Goal: Task Accomplishment & Management: Use online tool/utility

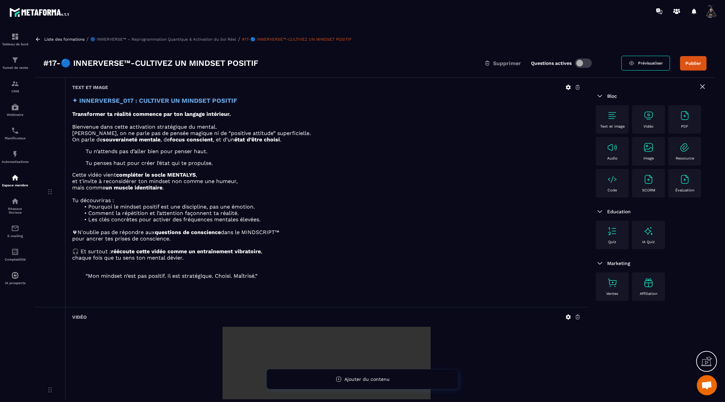
click at [40, 39] on icon at bounding box center [38, 39] width 6 height 6
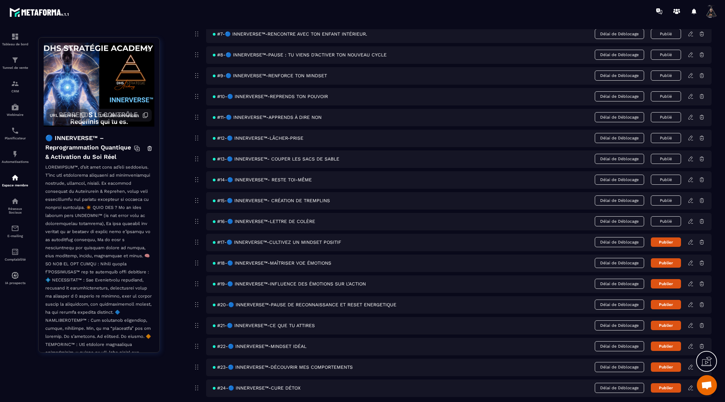
scroll to position [204, 0]
click at [664, 239] on button "Publier" at bounding box center [666, 241] width 30 height 9
click at [691, 260] on icon at bounding box center [691, 263] width 6 height 6
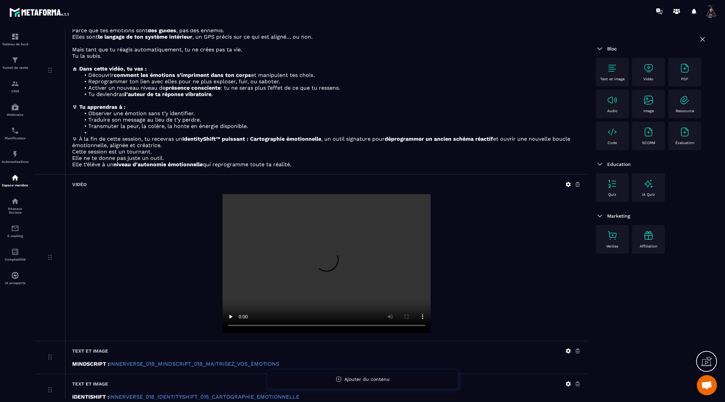
scroll to position [149, 0]
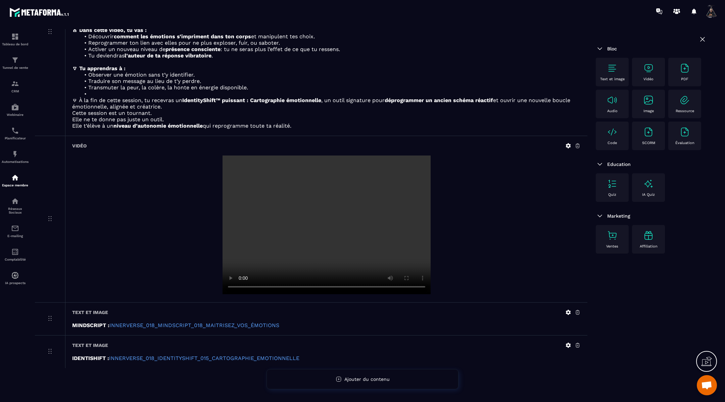
click at [568, 310] on icon at bounding box center [568, 312] width 6 height 6
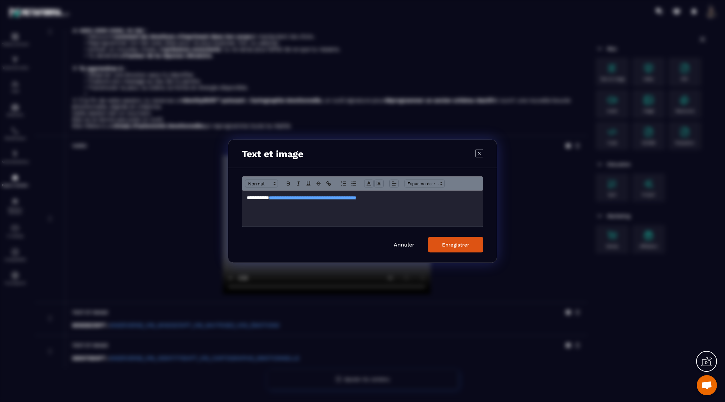
click at [420, 202] on div "**********" at bounding box center [362, 208] width 241 height 36
click at [451, 246] on div "Enregistrer" at bounding box center [455, 244] width 27 height 6
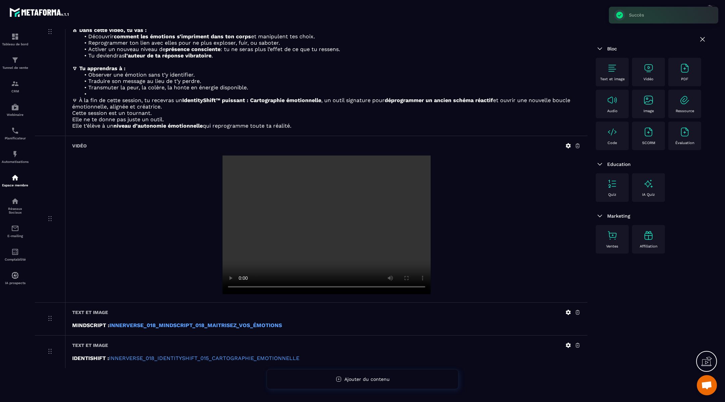
click at [569, 343] on icon at bounding box center [568, 345] width 5 height 5
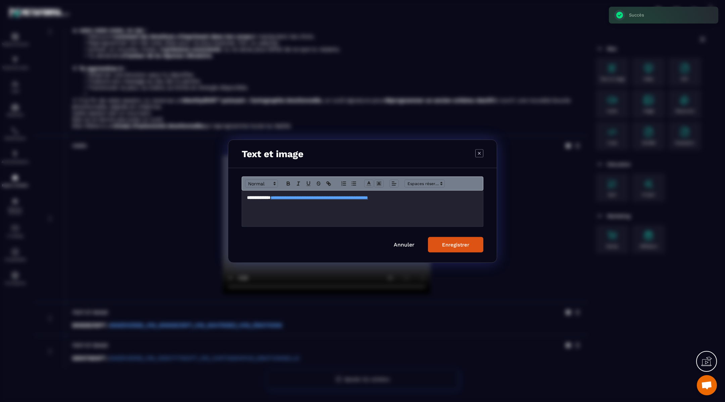
click at [443, 198] on p "**********" at bounding box center [362, 197] width 231 height 6
click at [455, 242] on div "Enregistrer" at bounding box center [455, 244] width 27 height 6
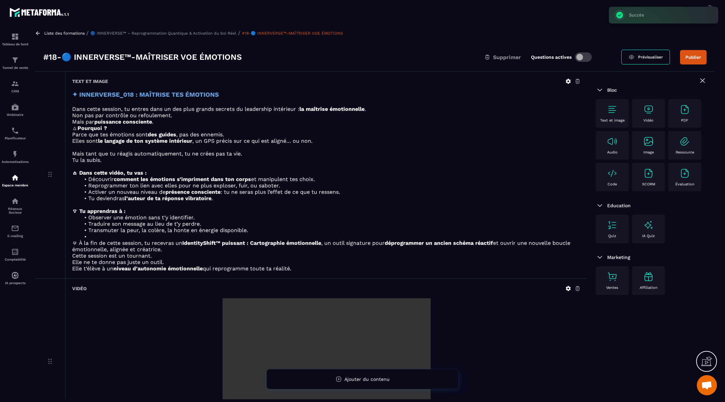
scroll to position [4, 0]
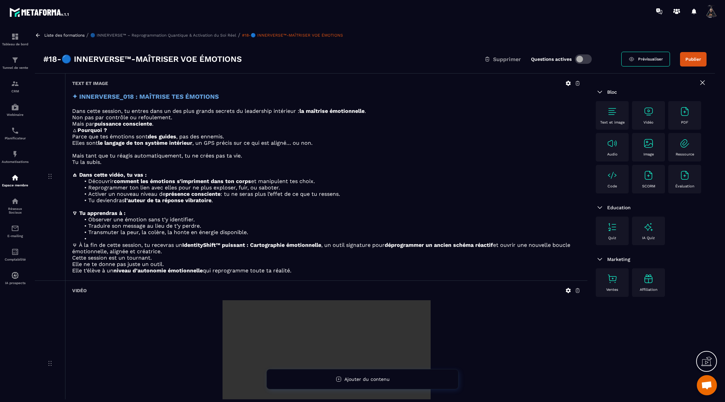
click at [566, 81] on icon at bounding box center [568, 83] width 5 height 5
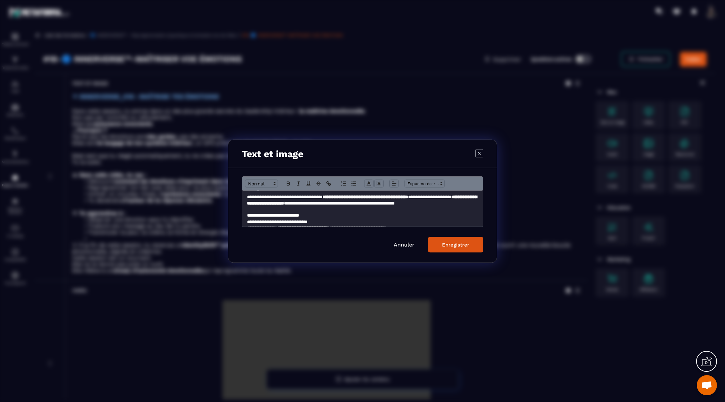
scroll to position [144, 0]
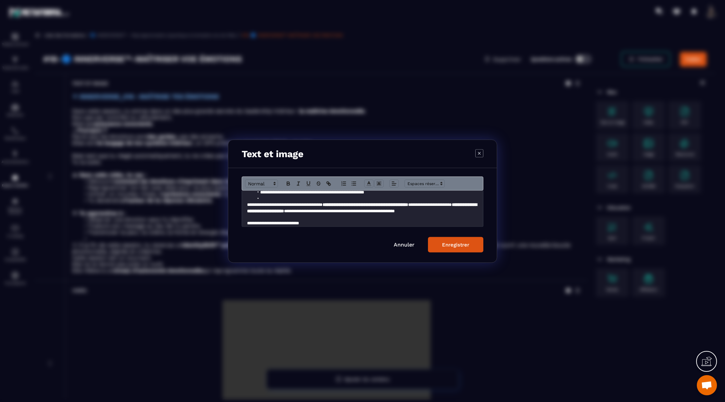
click at [284, 199] on li "Modal window" at bounding box center [366, 198] width 225 height 6
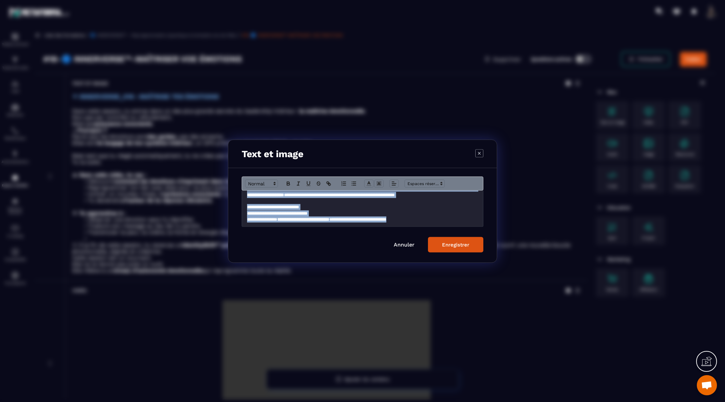
scroll to position [0, 0]
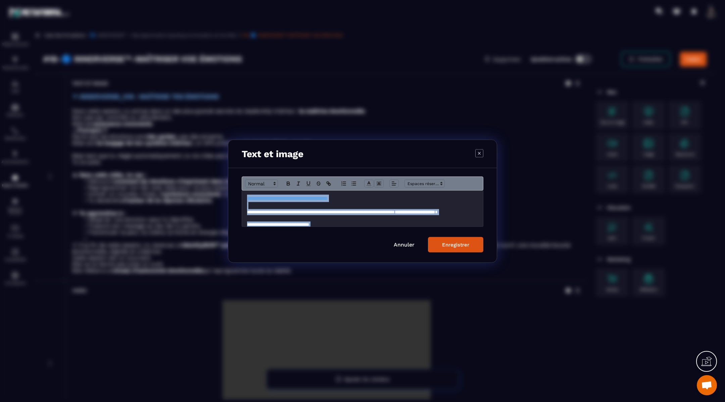
drag, startPoint x: 436, startPoint y: 219, endPoint x: 290, endPoint y: 169, distance: 153.7
click at [290, 169] on div "**********" at bounding box center [362, 215] width 269 height 94
click at [450, 249] on button "Enregistrer" at bounding box center [455, 244] width 55 height 15
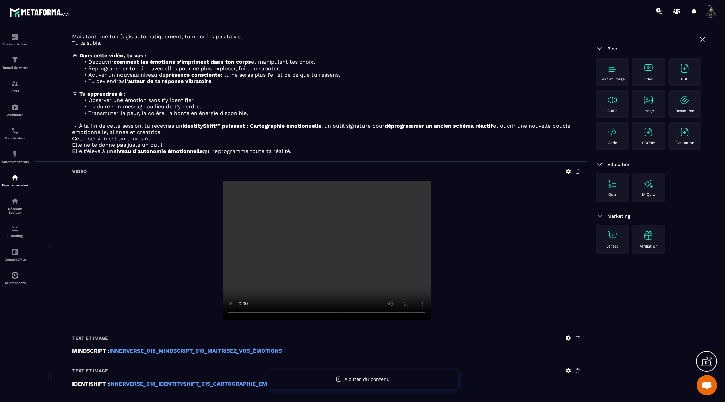
scroll to position [126, 0]
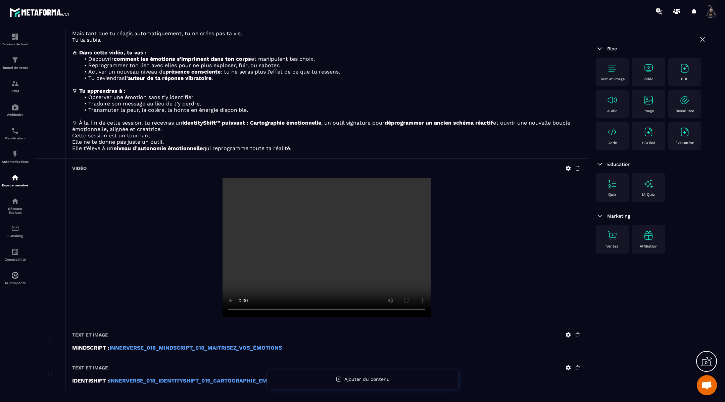
click at [566, 168] on icon at bounding box center [568, 168] width 6 height 6
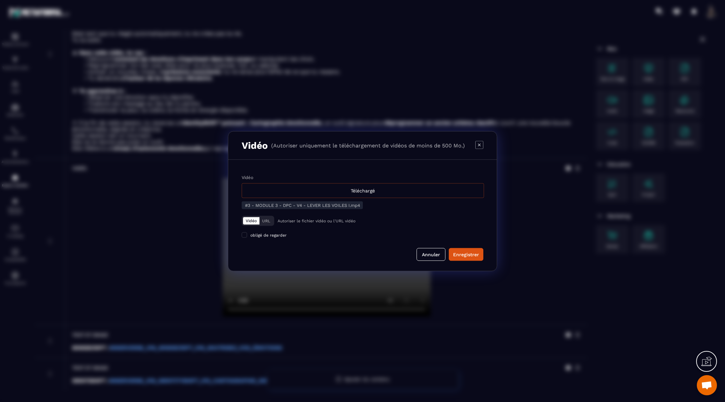
click at [393, 189] on div "Téléchargé" at bounding box center [363, 190] width 242 height 15
click at [0, 0] on input "Vidéo Téléchargé" at bounding box center [0, 0] width 0 height 0
click at [464, 252] on div "Enregistrer" at bounding box center [466, 254] width 26 height 7
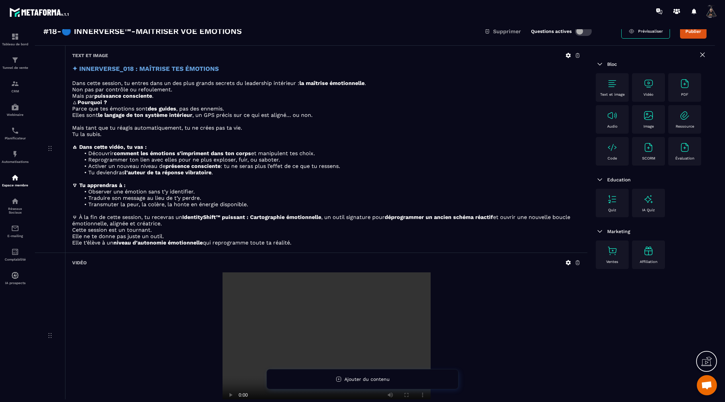
scroll to position [0, 0]
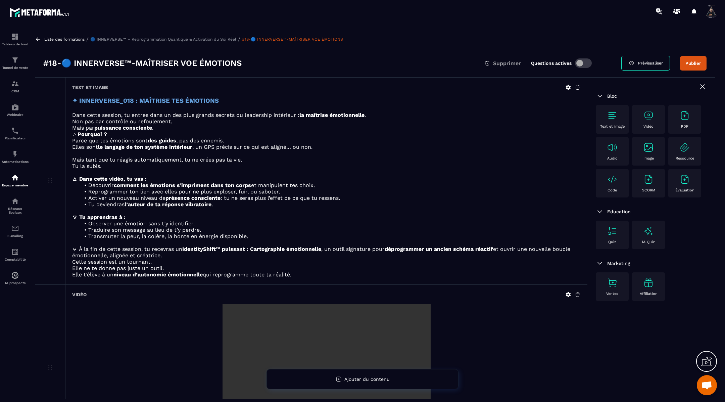
click at [40, 41] on icon at bounding box center [38, 39] width 6 height 6
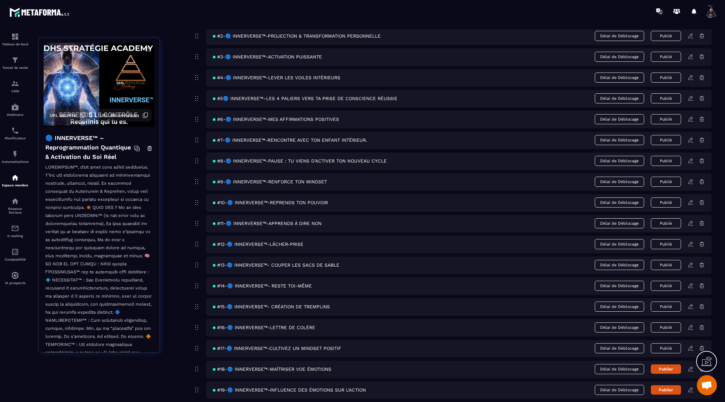
scroll to position [99, 0]
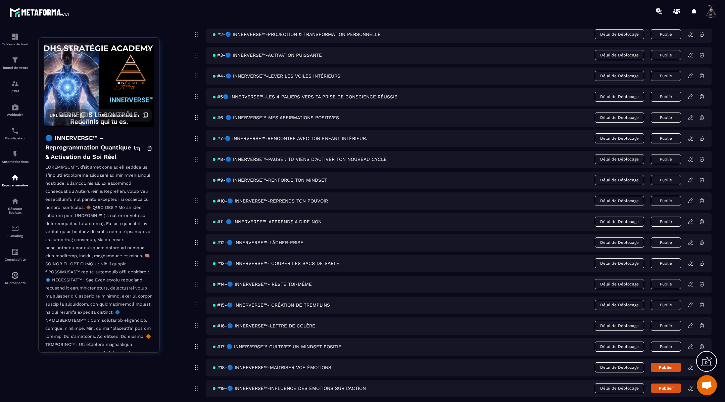
click at [692, 345] on icon at bounding box center [691, 345] width 1 height 1
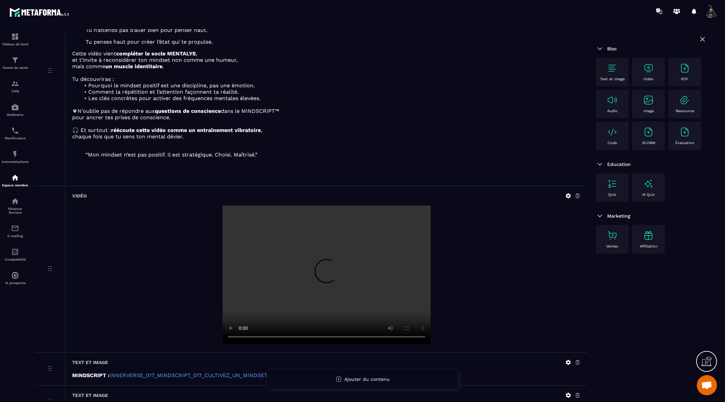
scroll to position [132, 0]
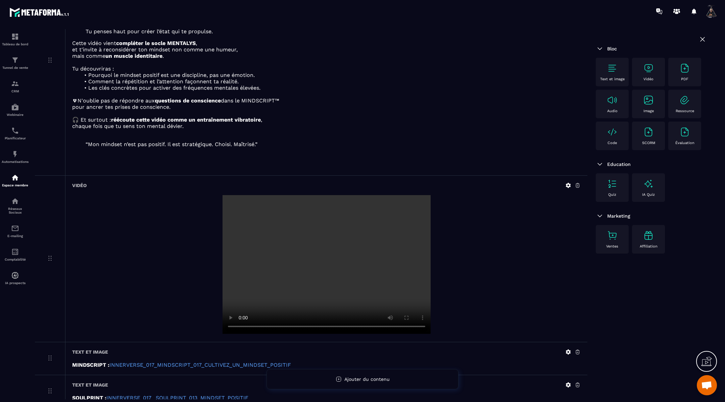
click at [569, 184] on icon at bounding box center [568, 185] width 5 height 5
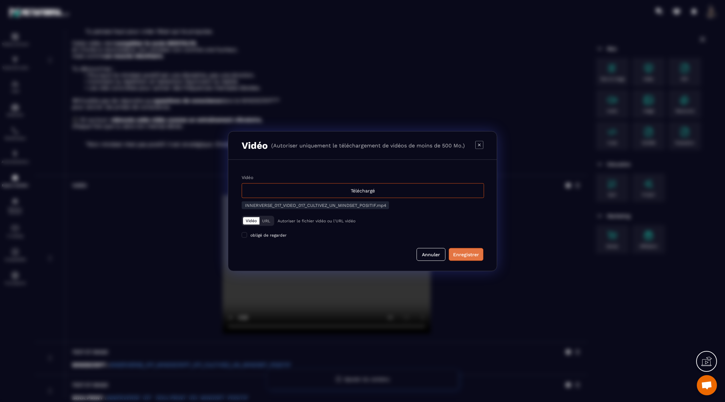
click at [464, 255] on div "Enregistrer" at bounding box center [466, 254] width 26 height 7
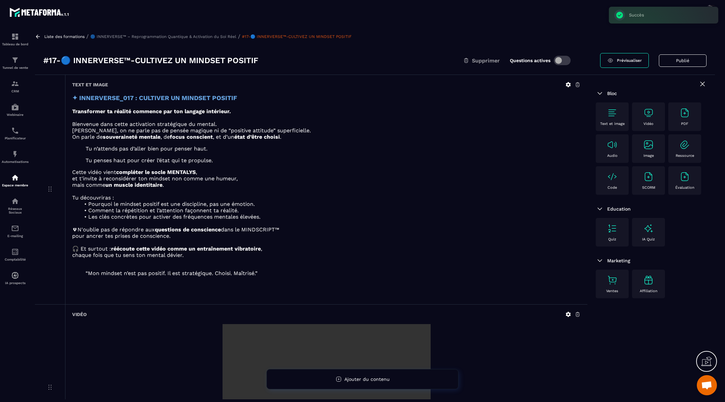
scroll to position [0, 0]
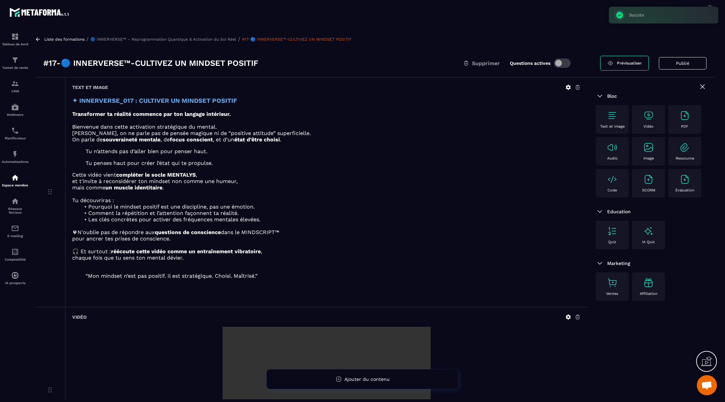
click at [40, 40] on icon at bounding box center [38, 39] width 6 height 6
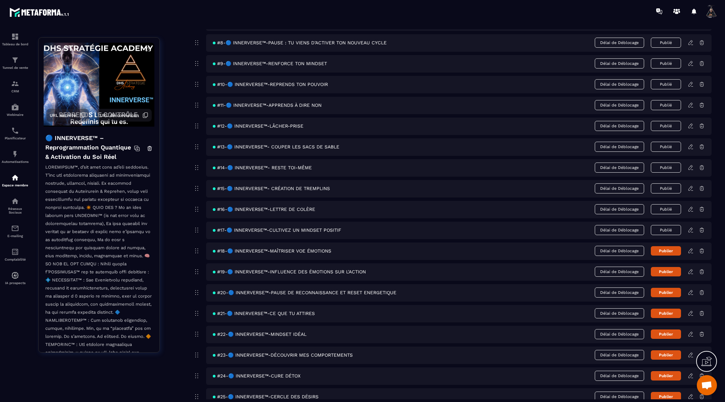
scroll to position [216, 0]
click at [691, 248] on icon at bounding box center [691, 250] width 4 height 4
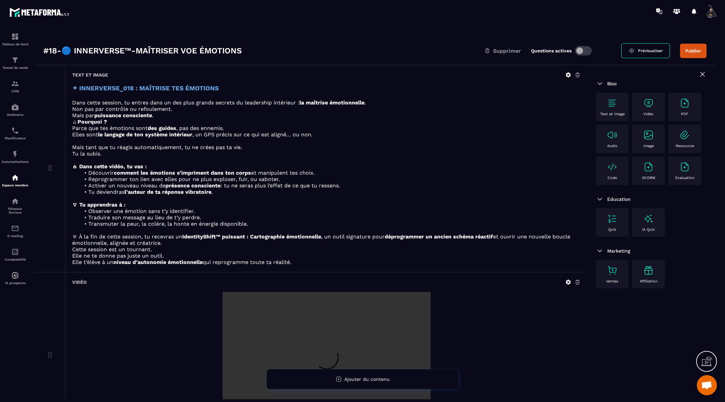
scroll to position [19, 0]
